Goal: Find contact information: Find contact information

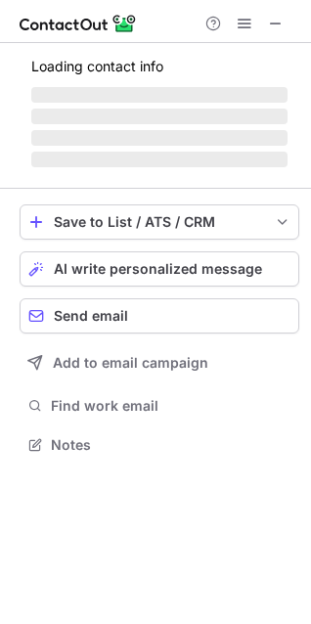
scroll to position [9, 9]
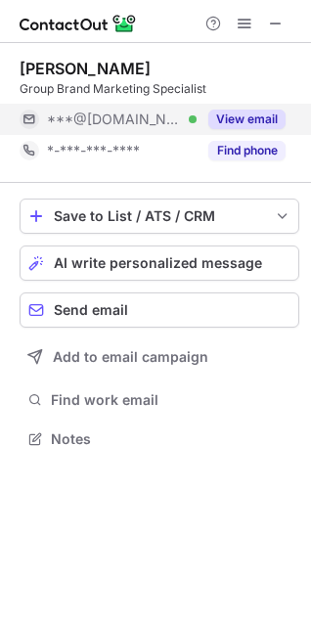
click at [260, 111] on button "View email" at bounding box center [246, 120] width 77 height 20
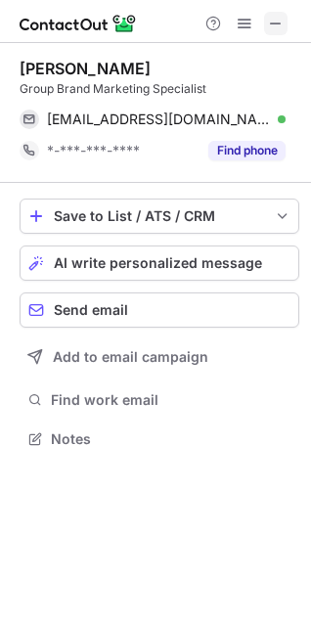
click at [268, 16] on span at bounding box center [276, 24] width 16 height 16
